Goal: Check status

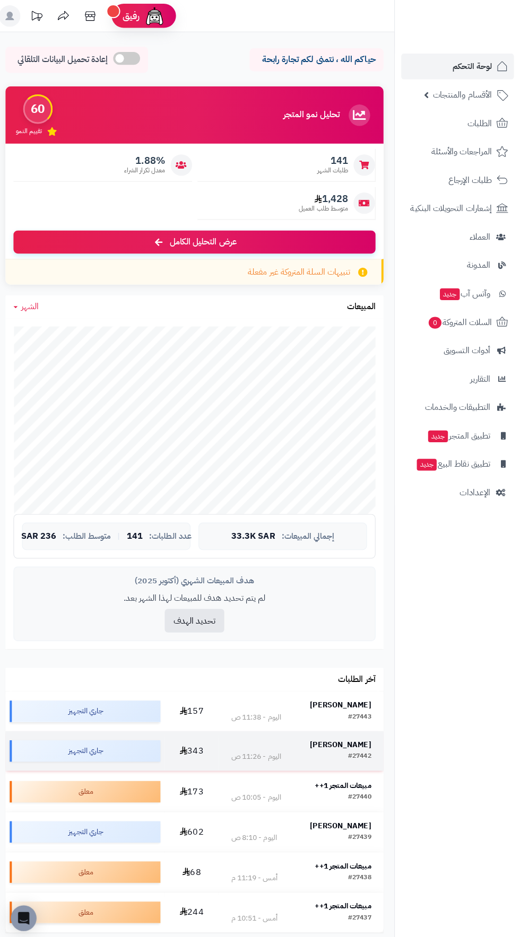
click at [362, 731] on strong "[PERSON_NAME]" at bounding box center [342, 736] width 60 height 11
